Goal: Task Accomplishment & Management: Manage account settings

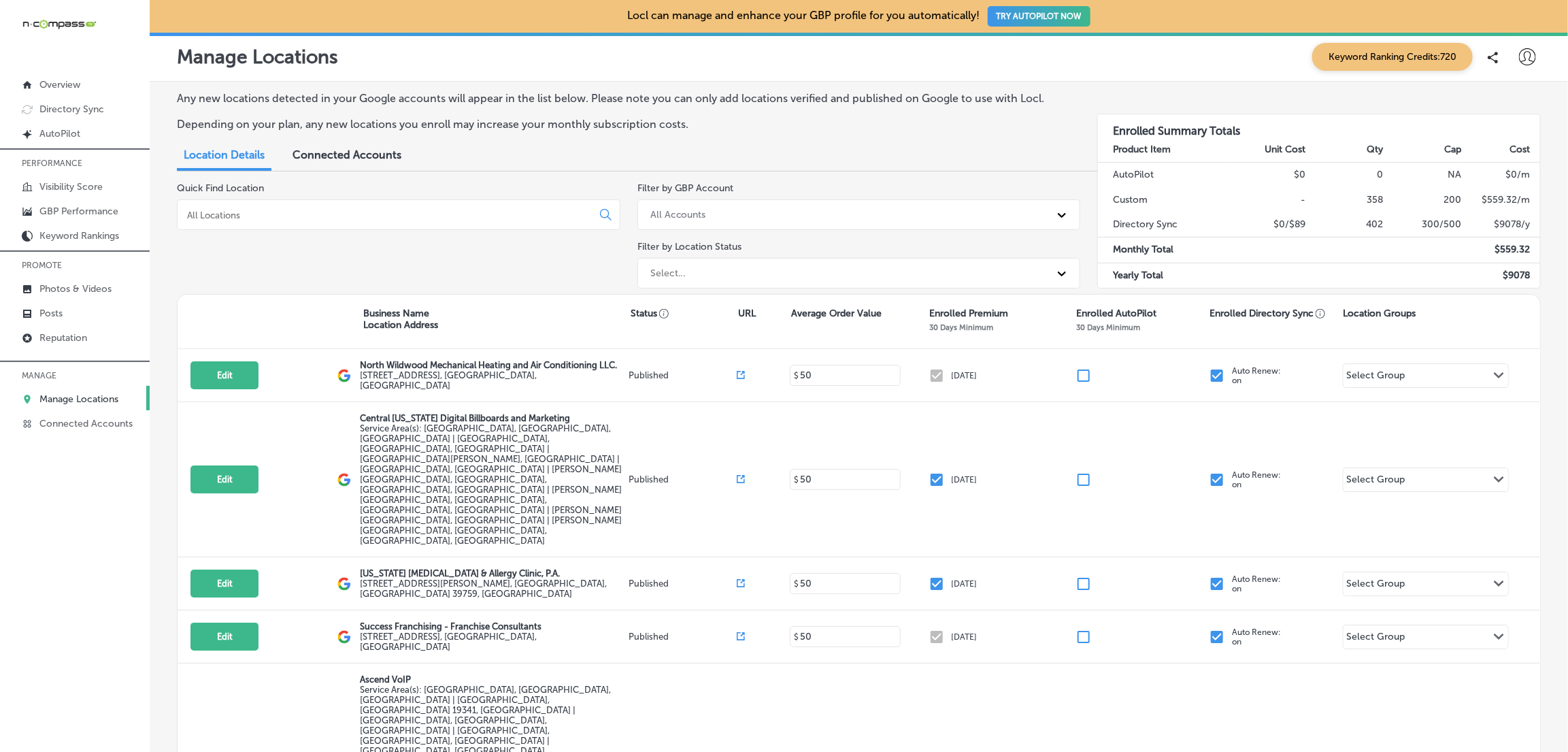
click at [259, 216] on input at bounding box center [387, 215] width 403 height 12
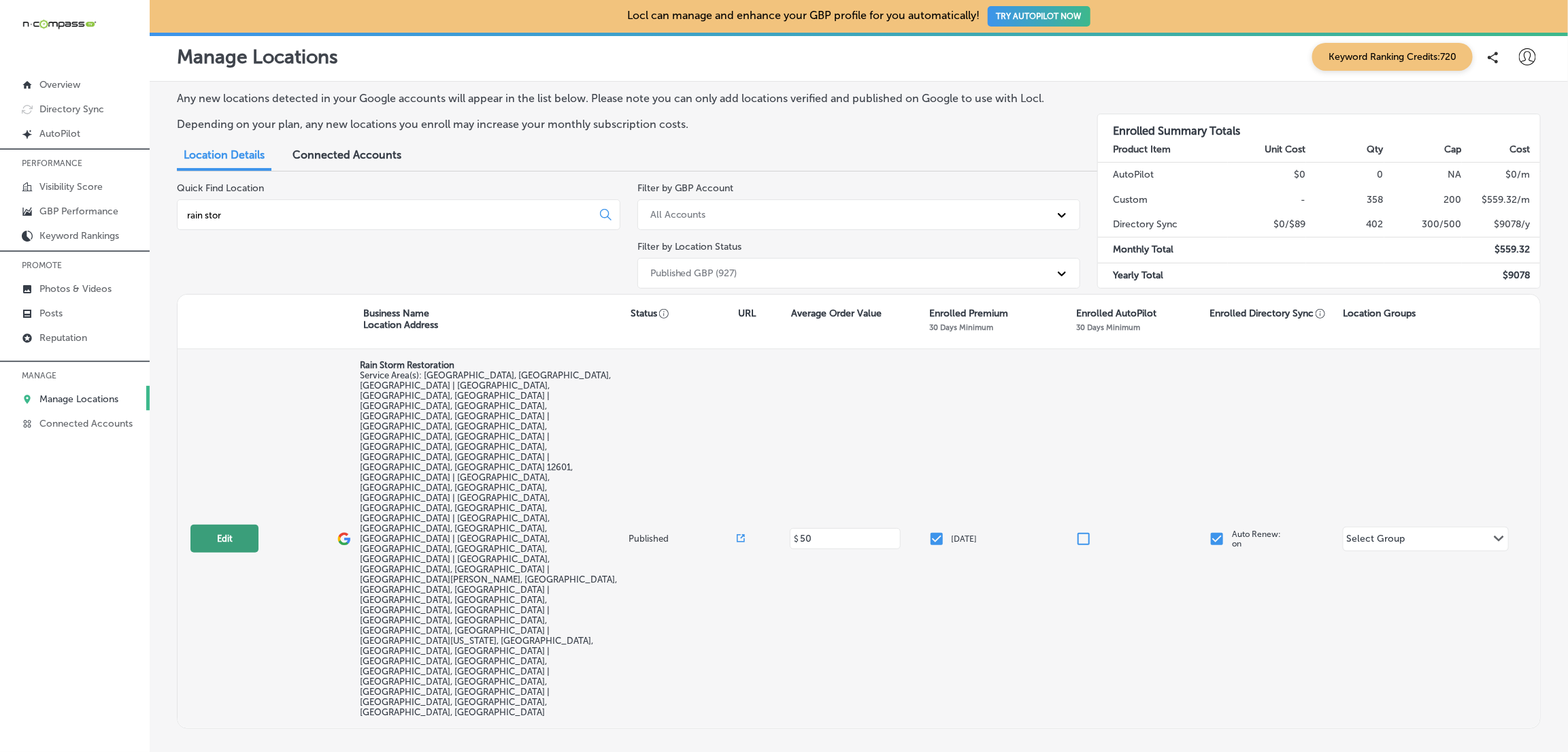
type input "rain stor"
click at [215, 524] on button "Edit" at bounding box center [224, 538] width 68 height 28
select select "US"
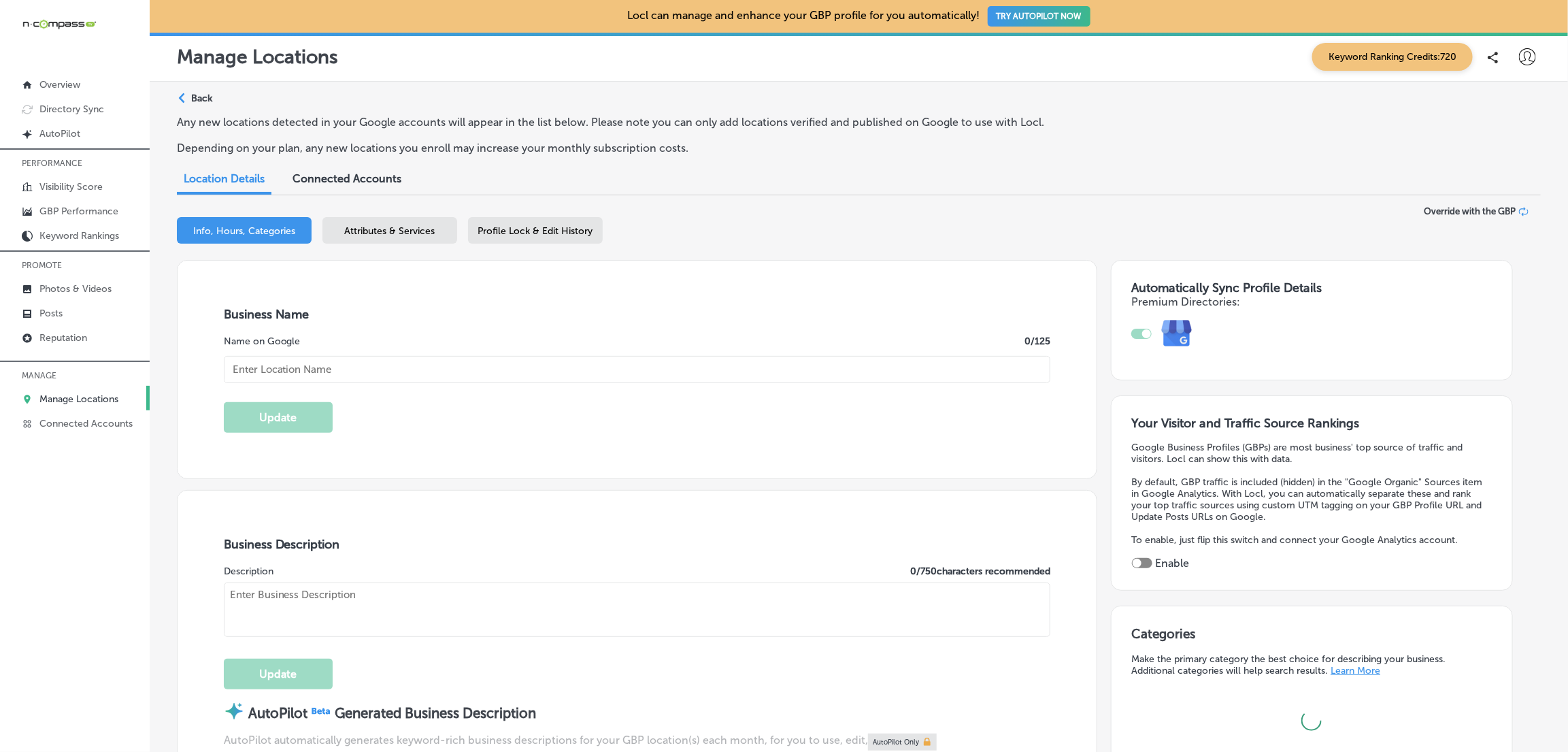
checkbox input "true"
type input "[PHONE_NUMBER]"
type input "[URL][DOMAIN_NAME]"
type input "Rain Storm Restoration"
type input "[STREET_ADDRESS]"
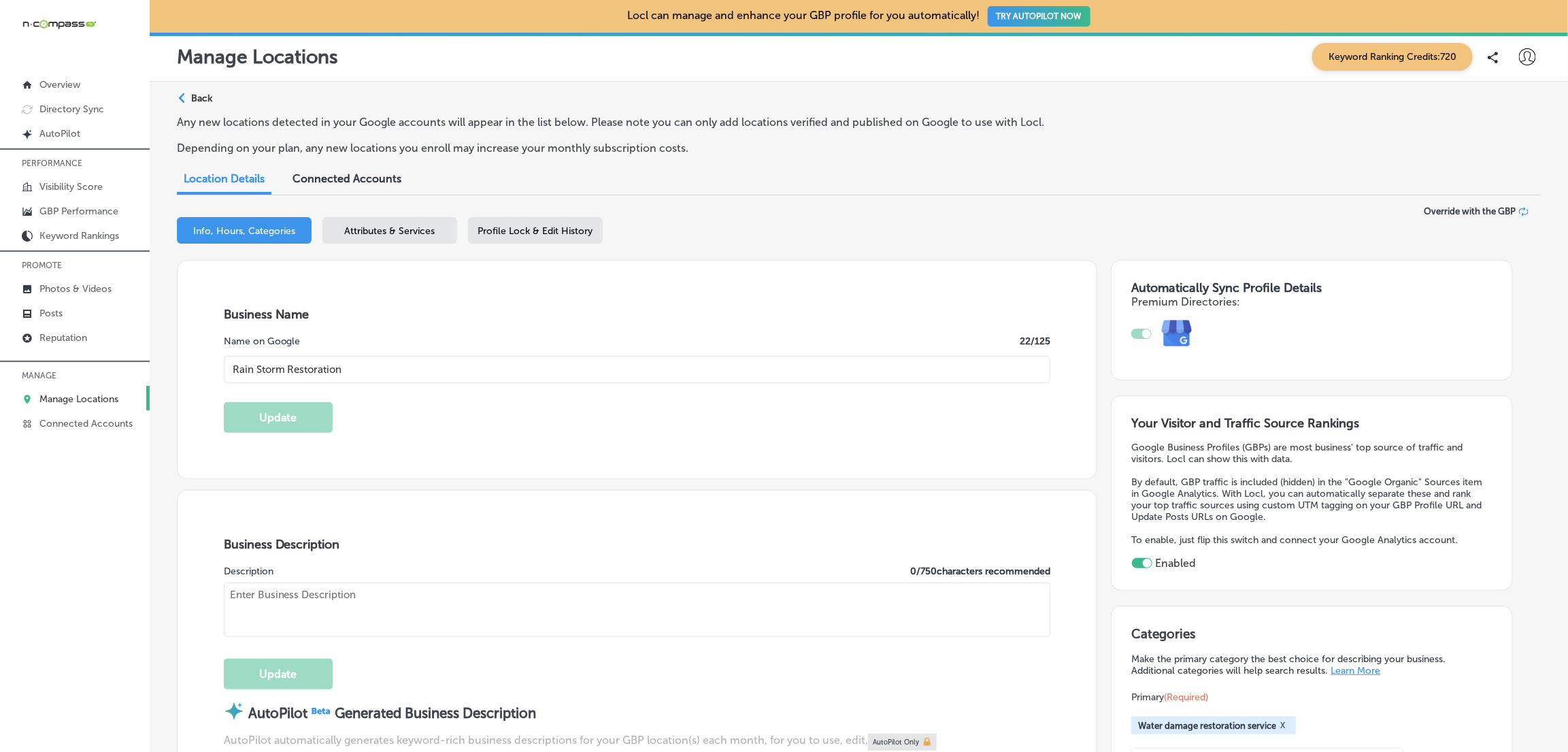
type input "[GEOGRAPHIC_DATA]"
type input "11230"
type input "US"
type textarea "Rain Storm Restoration is a trusted, family-owned water damage restoration comp…"
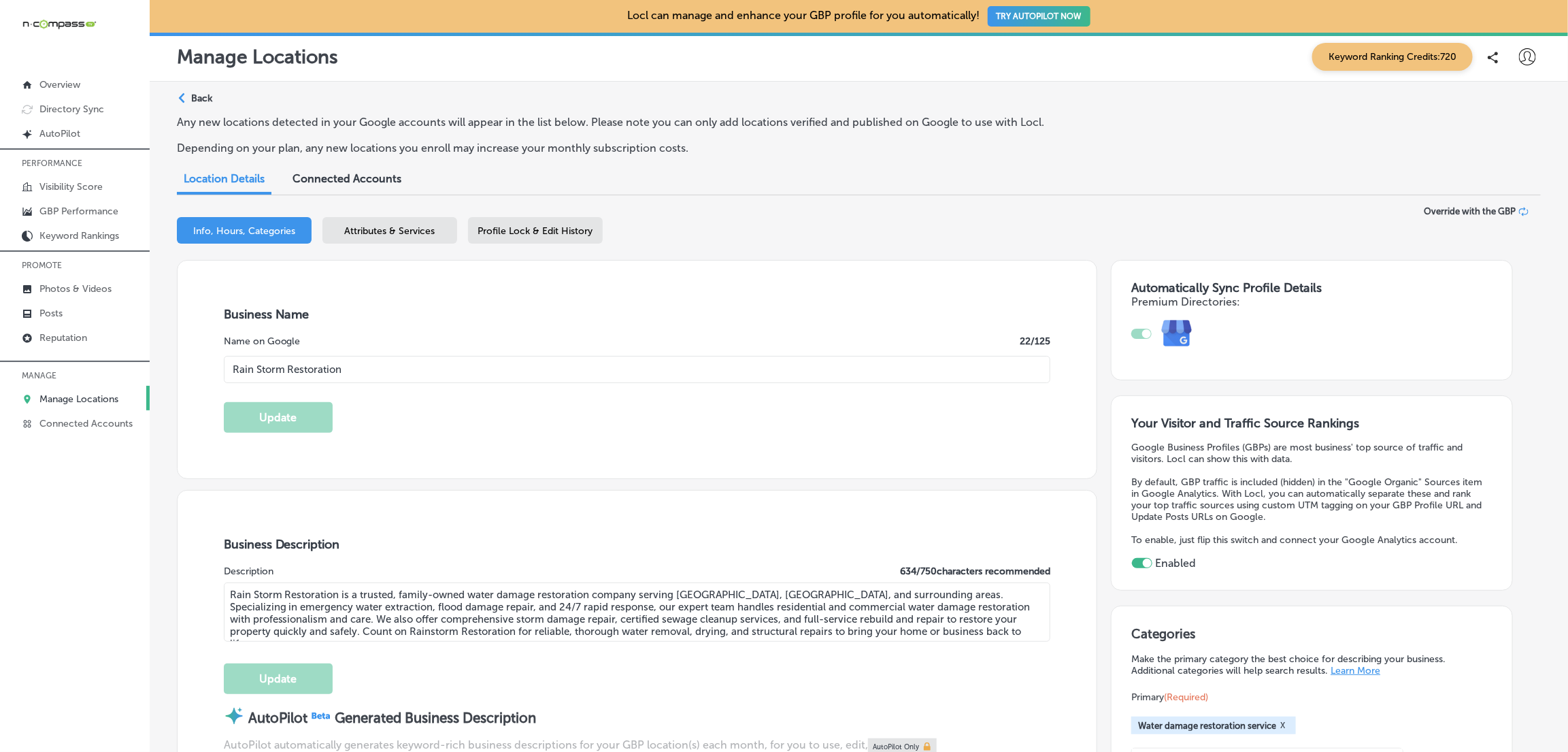
drag, startPoint x: 399, startPoint y: 365, endPoint x: 309, endPoint y: 362, distance: 90.0
click at [309, 362] on input "Rain Storm Restoration" at bounding box center [637, 370] width 827 height 27
click at [369, 362] on input "Rain Storm Restoration" at bounding box center [637, 370] width 827 height 27
drag, startPoint x: 346, startPoint y: 369, endPoint x: 288, endPoint y: 371, distance: 58.0
click at [288, 371] on input "Rain Storm Restoration" at bounding box center [637, 370] width 827 height 27
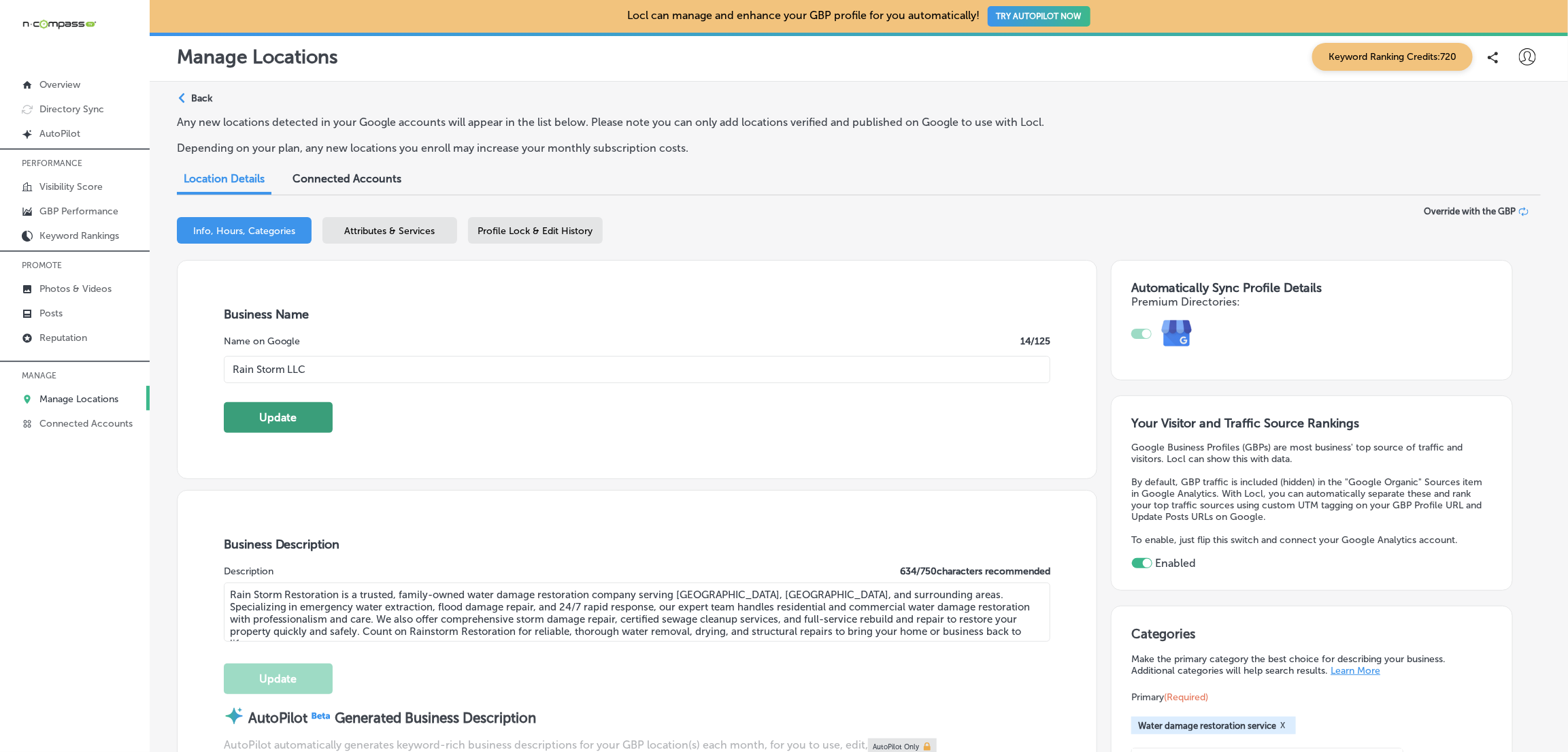
type input "Rain Storm LLC"
click at [300, 429] on button "Update" at bounding box center [278, 417] width 109 height 30
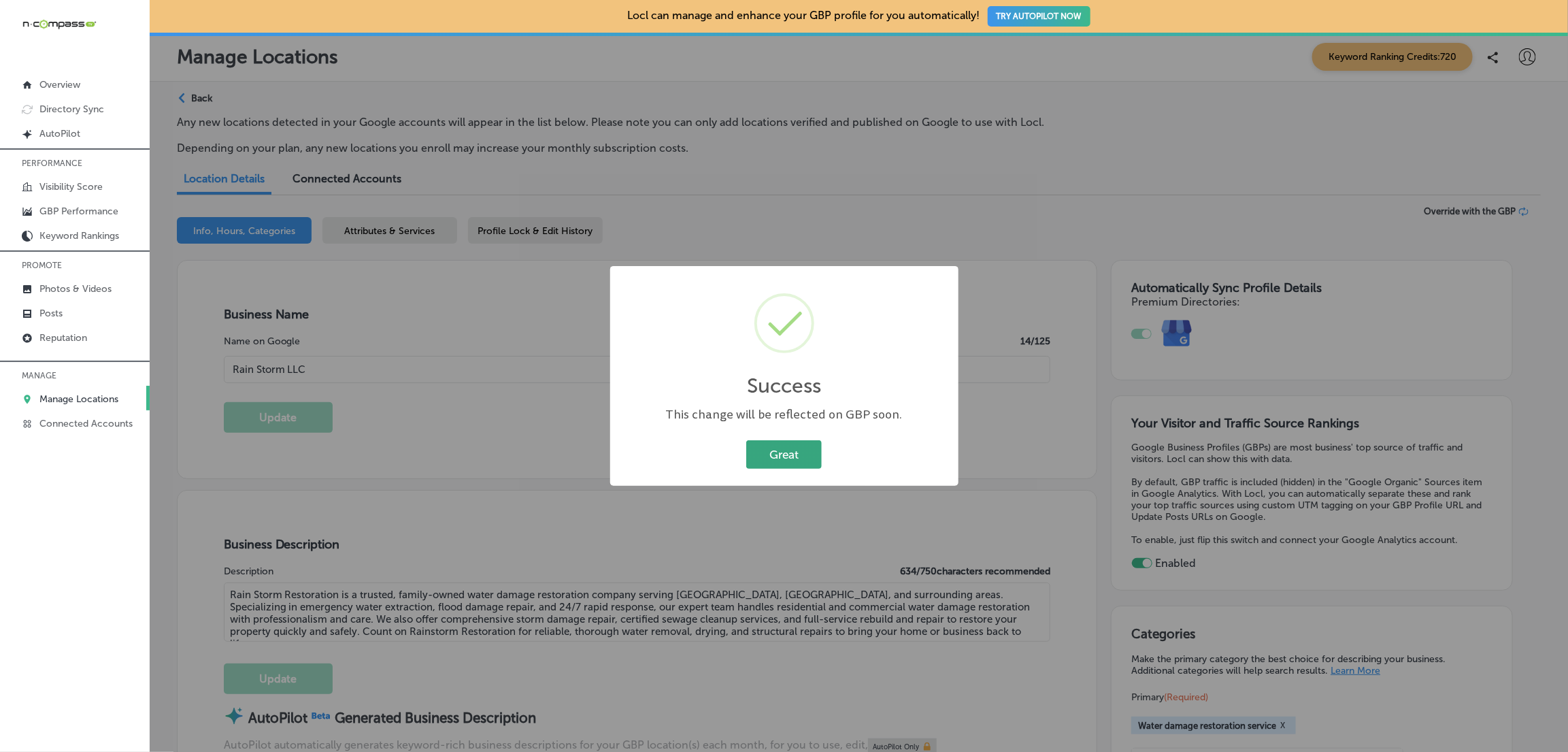
click at [781, 453] on button "Great" at bounding box center [784, 454] width 75 height 28
